Goal: Find contact information: Find contact information

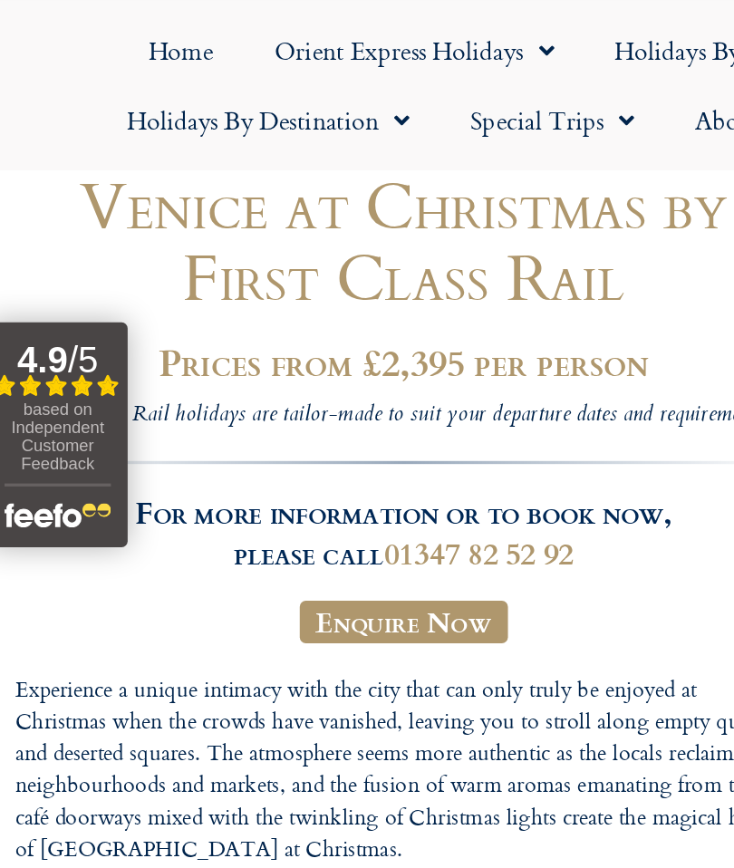
scroll to position [175, 0]
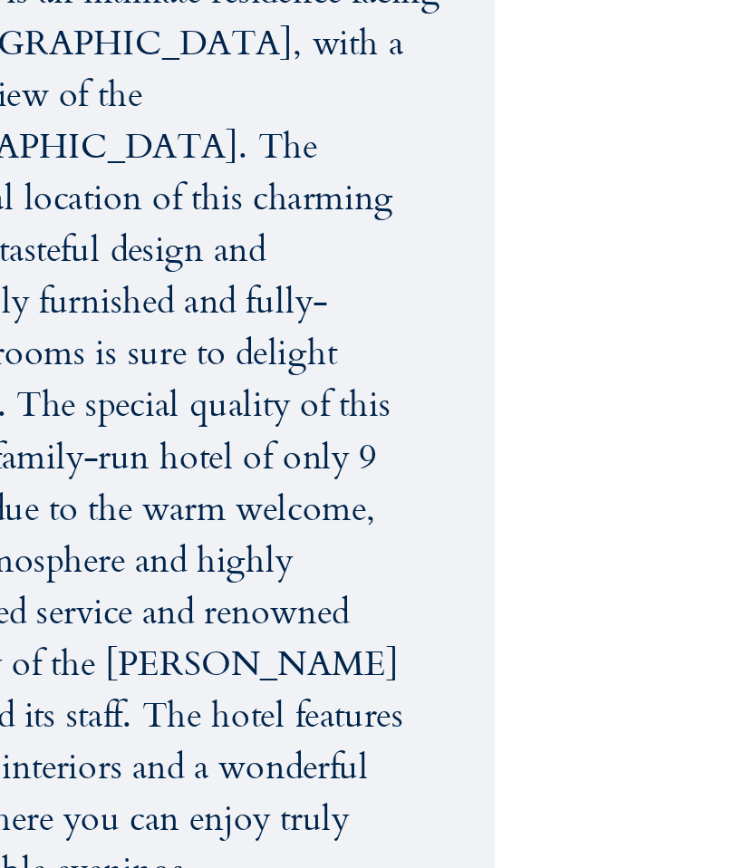
scroll to position [8421, 0]
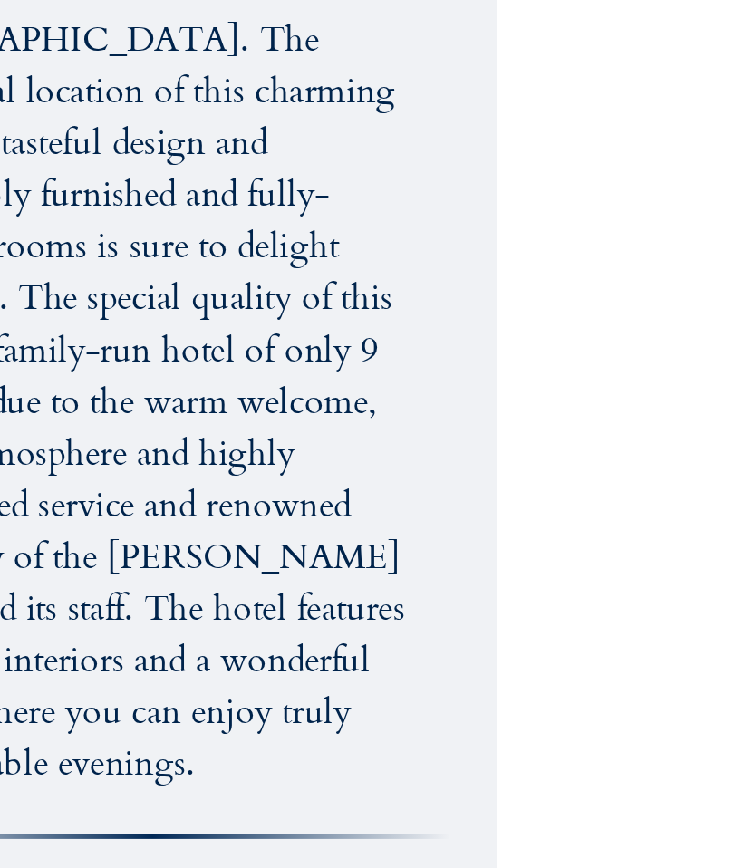
scroll to position [8469, 0]
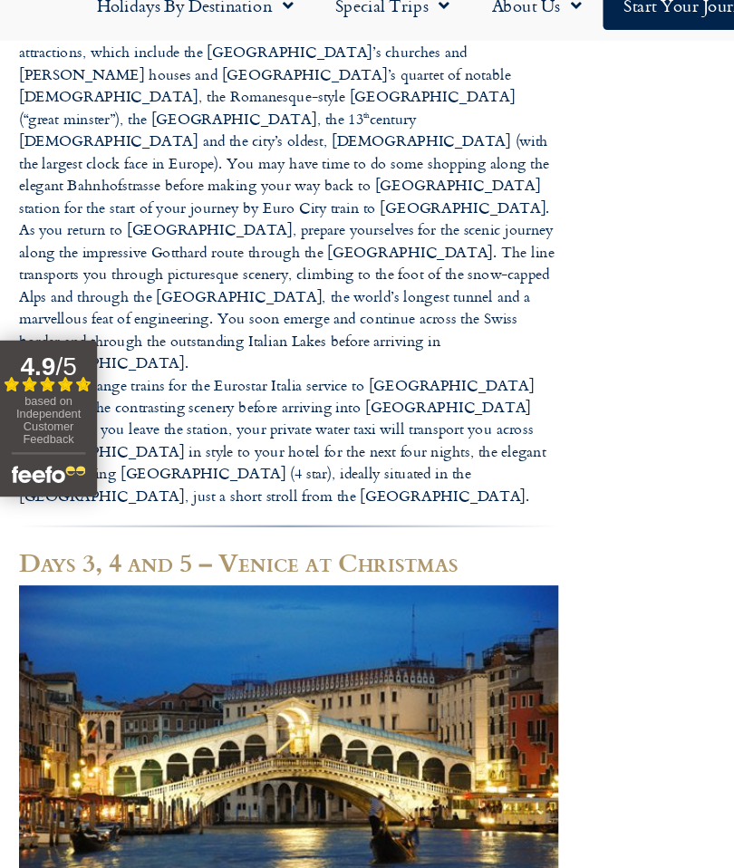
scroll to position [1685, 0]
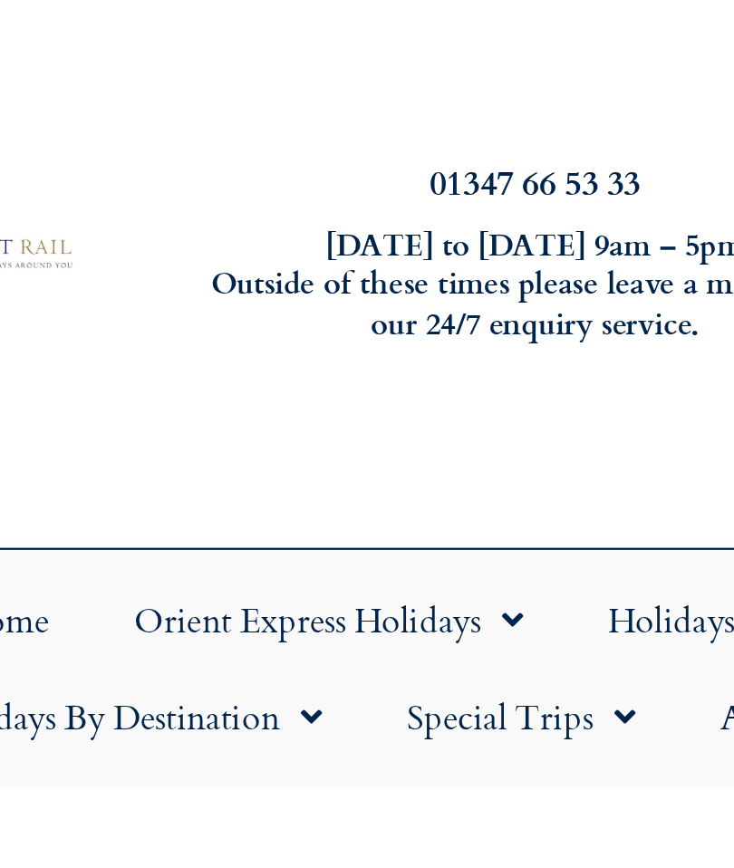
scroll to position [28, 0]
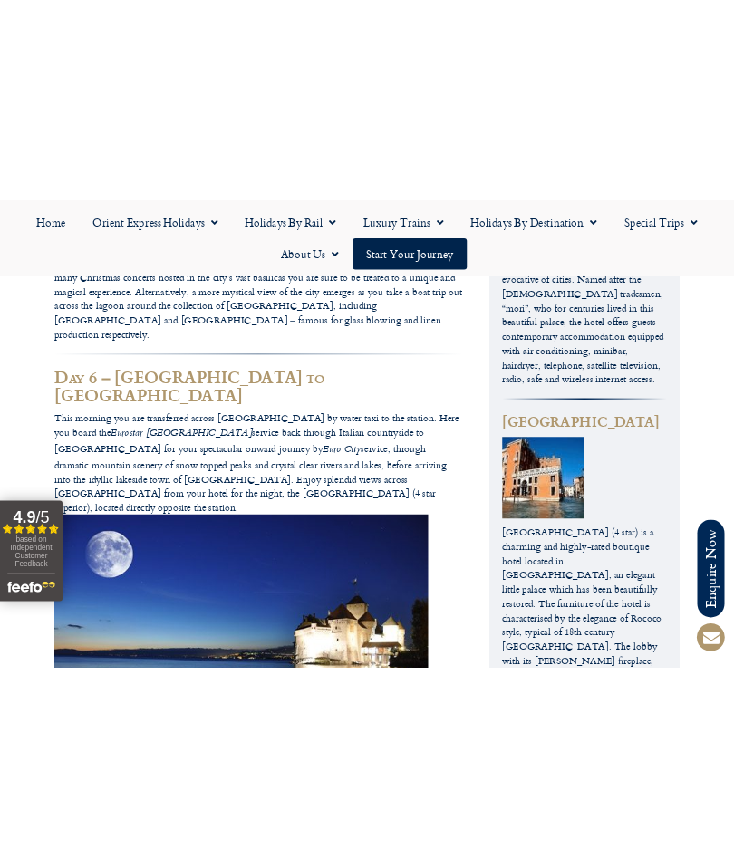
scroll to position [3726, 0]
